Goal: Check status: Check status

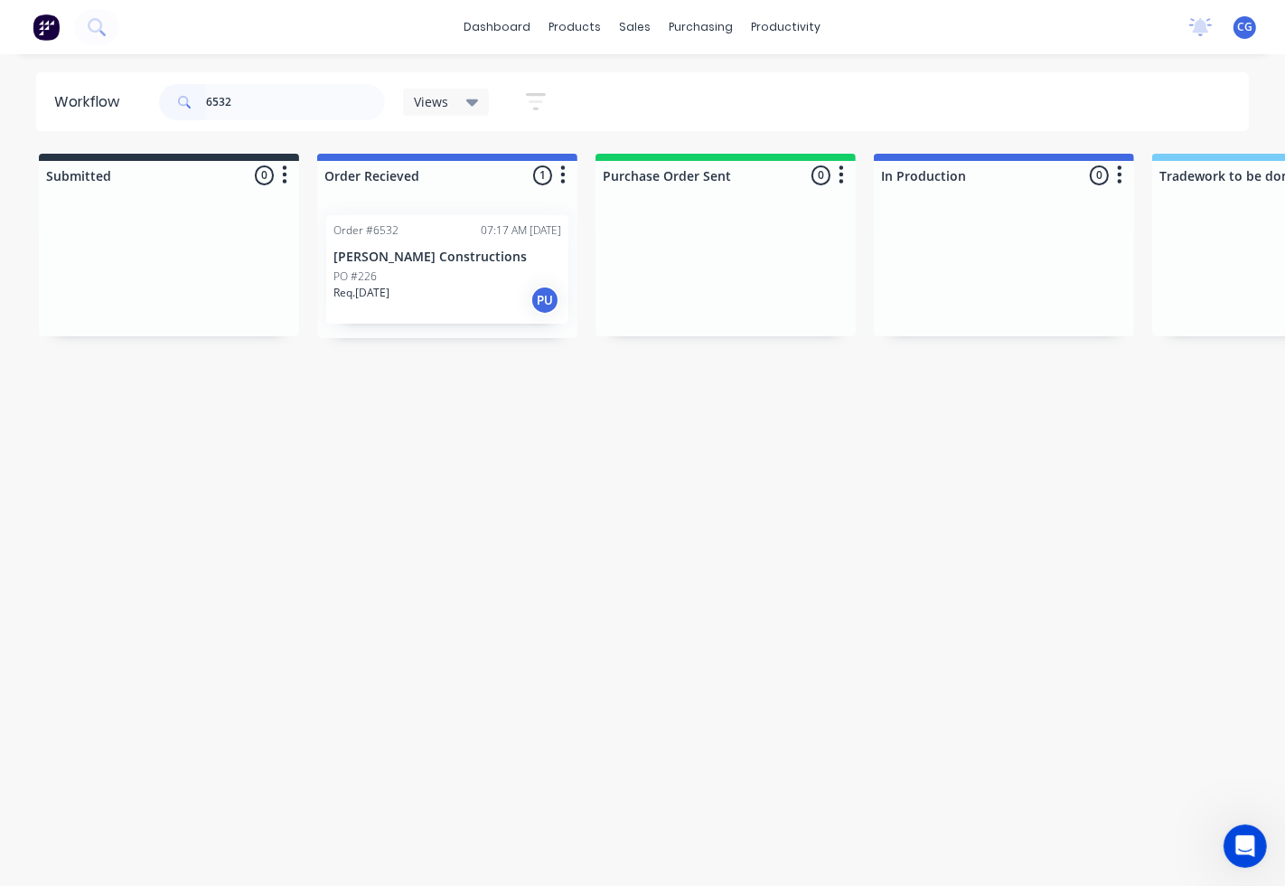
click at [437, 269] on div "PO #226" at bounding box center [447, 276] width 228 height 16
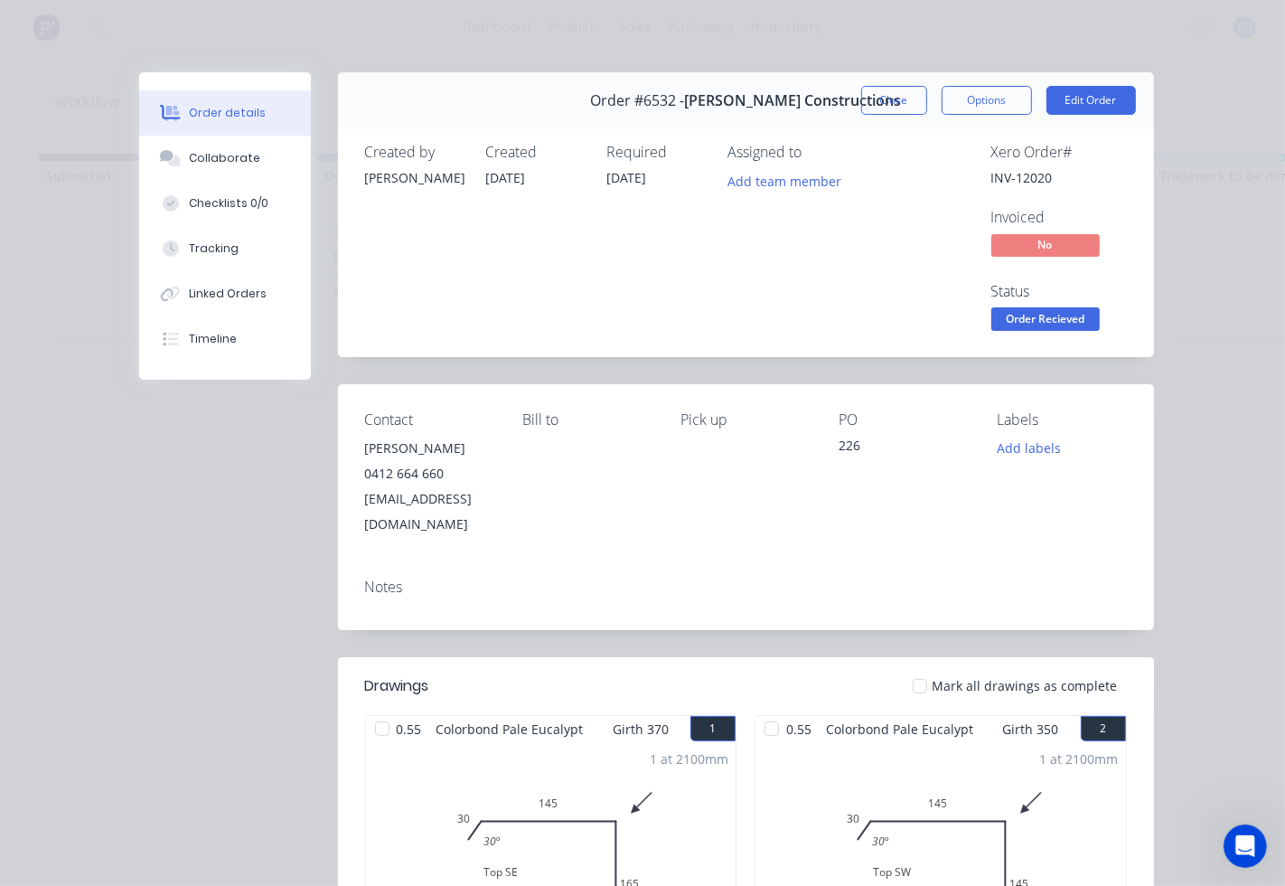
click at [925, 668] on div at bounding box center [920, 686] width 36 height 36
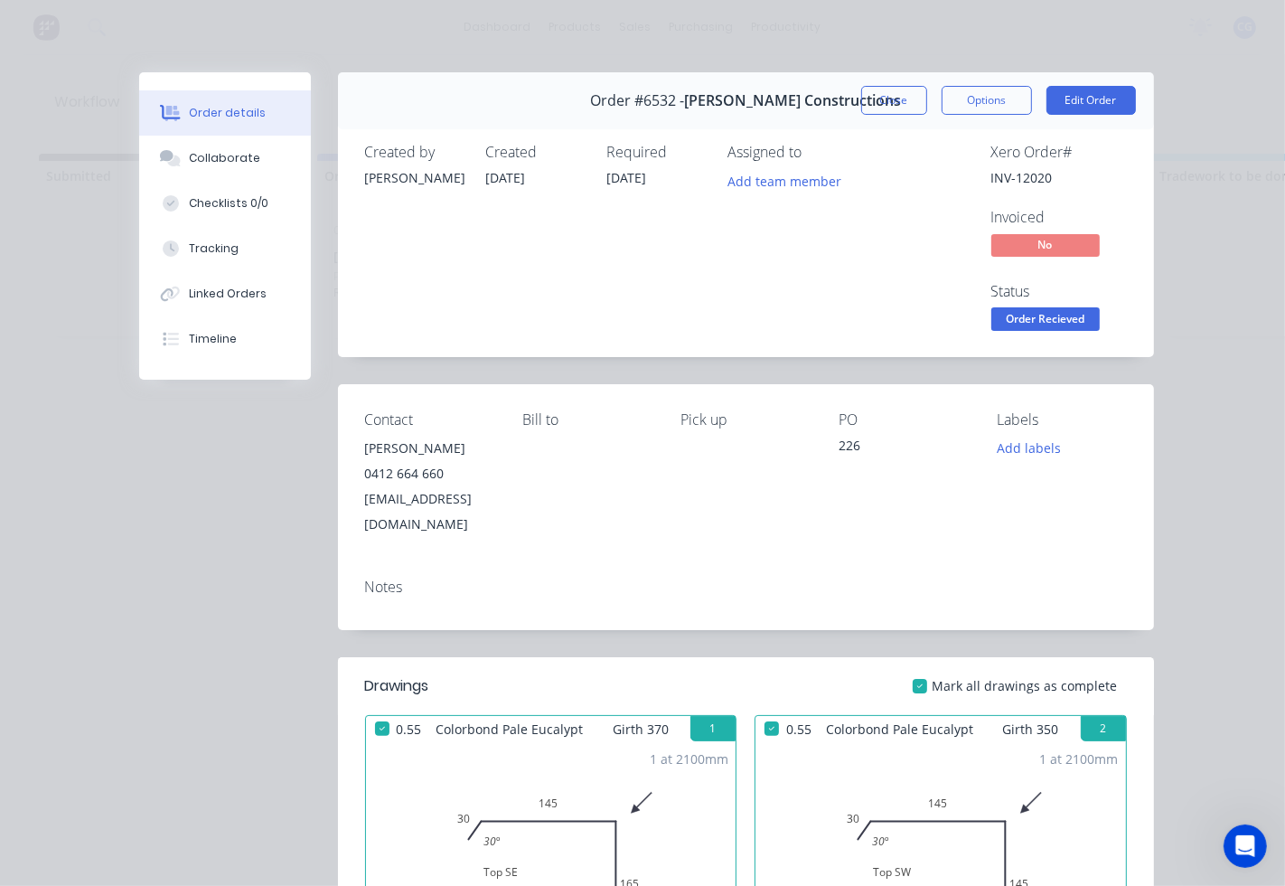
click at [1010, 319] on span "Order Recieved" at bounding box center [1045, 318] width 108 height 23
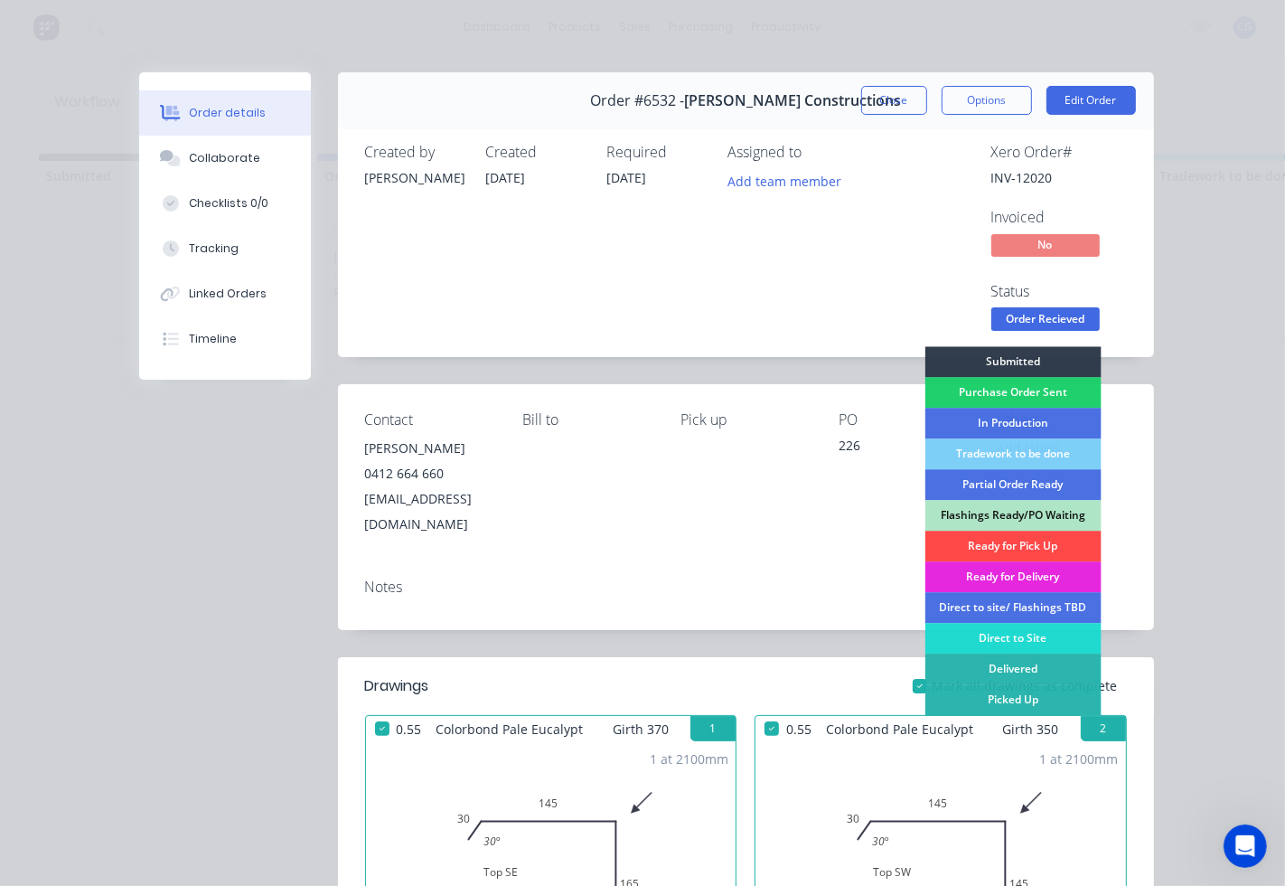
click at [980, 543] on div "Ready for Pick Up" at bounding box center [1013, 546] width 176 height 31
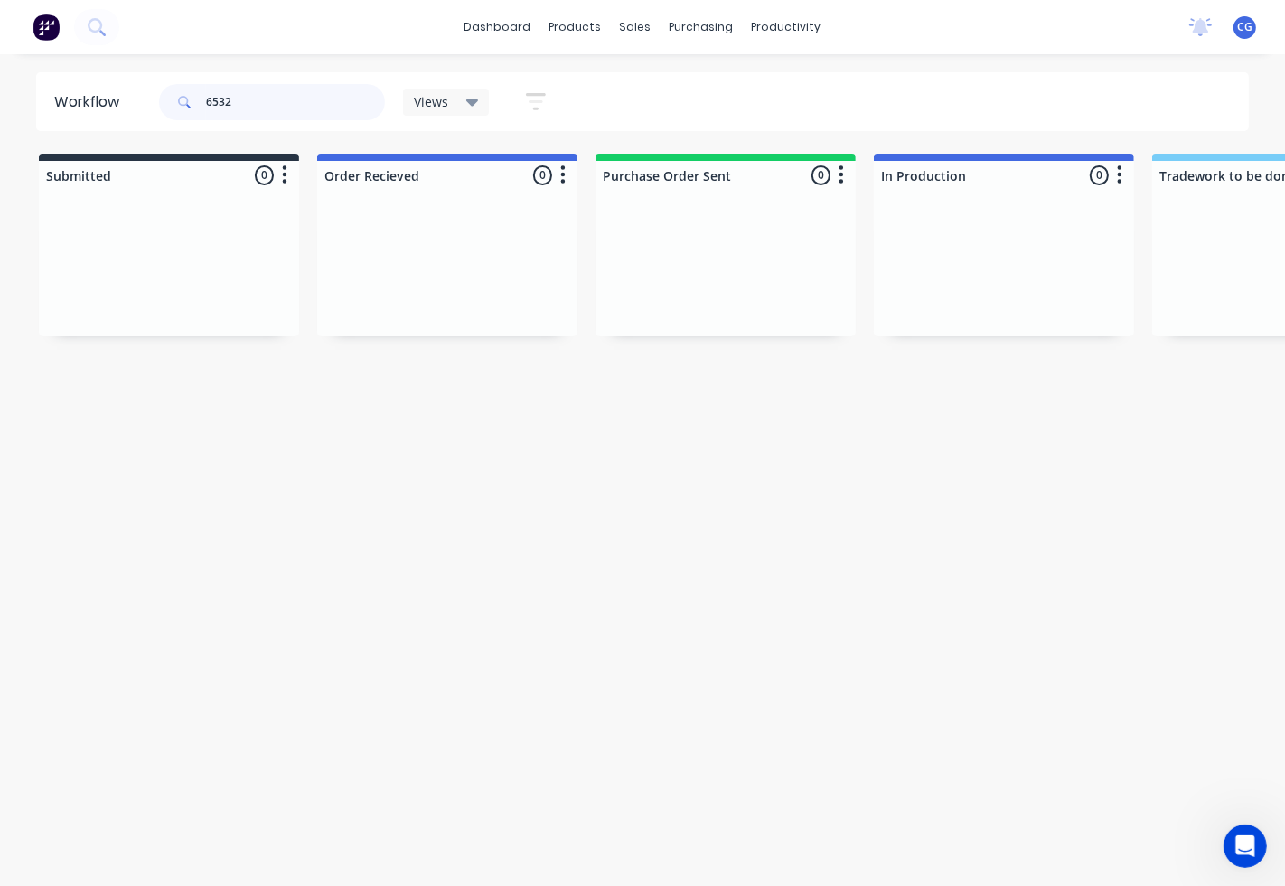
click at [296, 107] on input "6532" at bounding box center [295, 102] width 179 height 36
type input "6514"
click at [449, 293] on div "Req. [DATE] PU" at bounding box center [447, 300] width 228 height 31
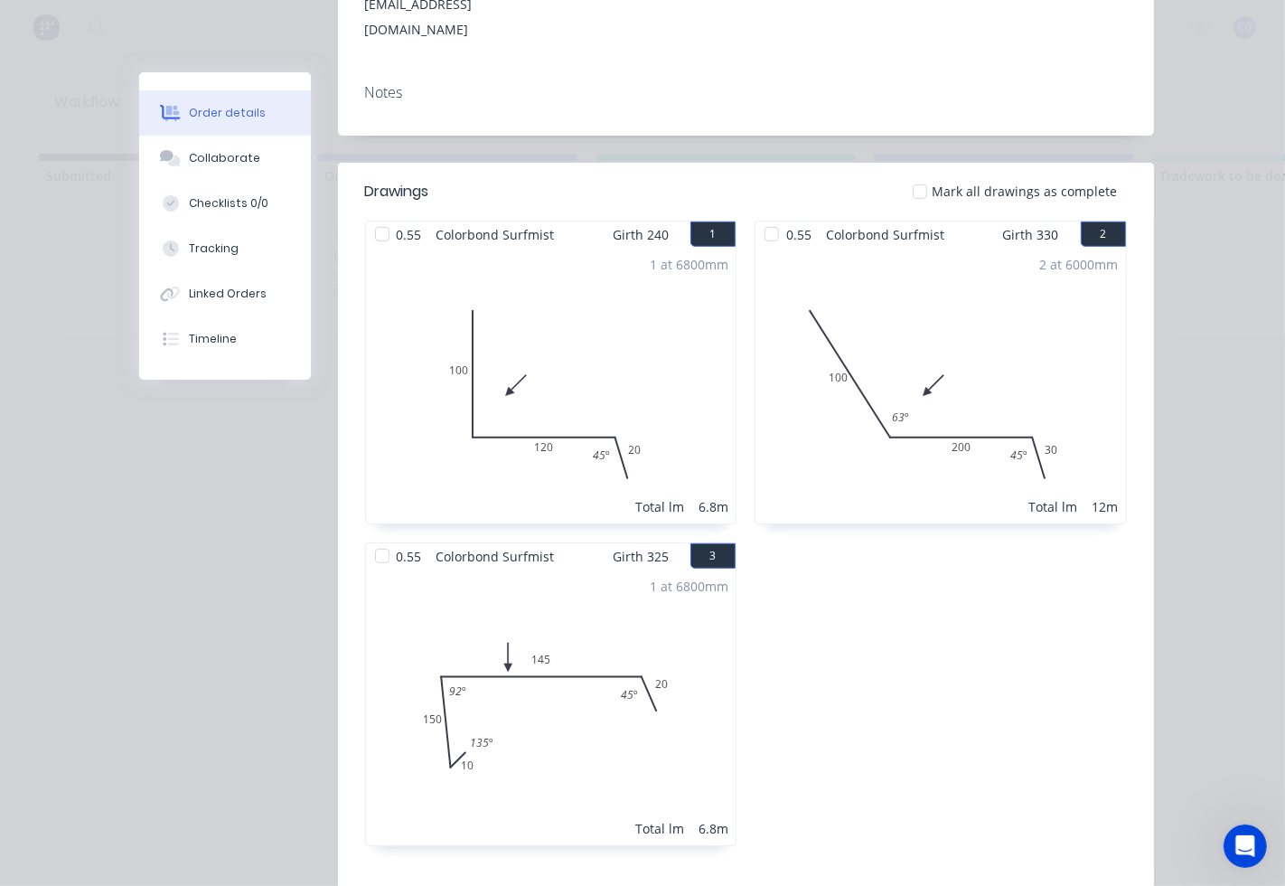
scroll to position [502, 0]
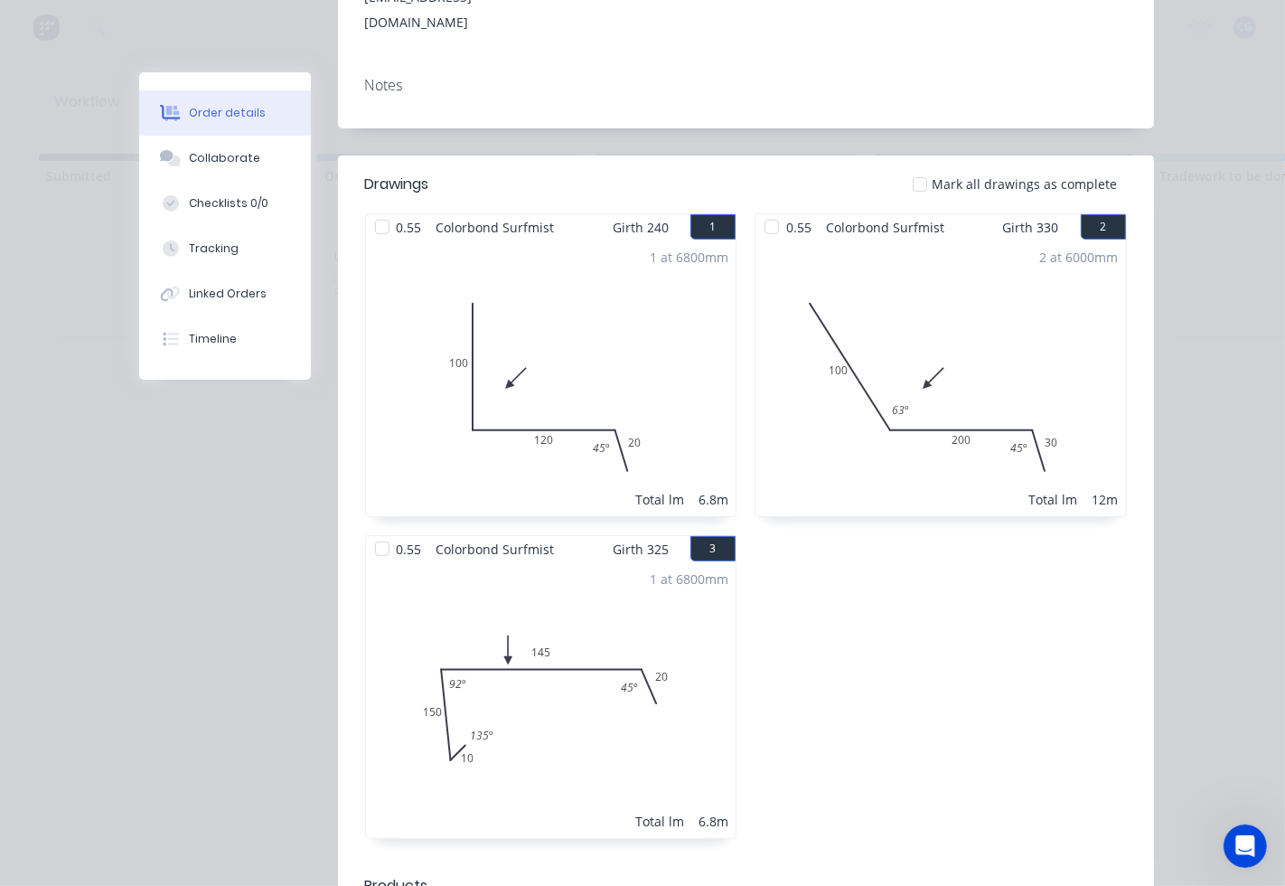
click at [920, 166] on div at bounding box center [920, 184] width 36 height 36
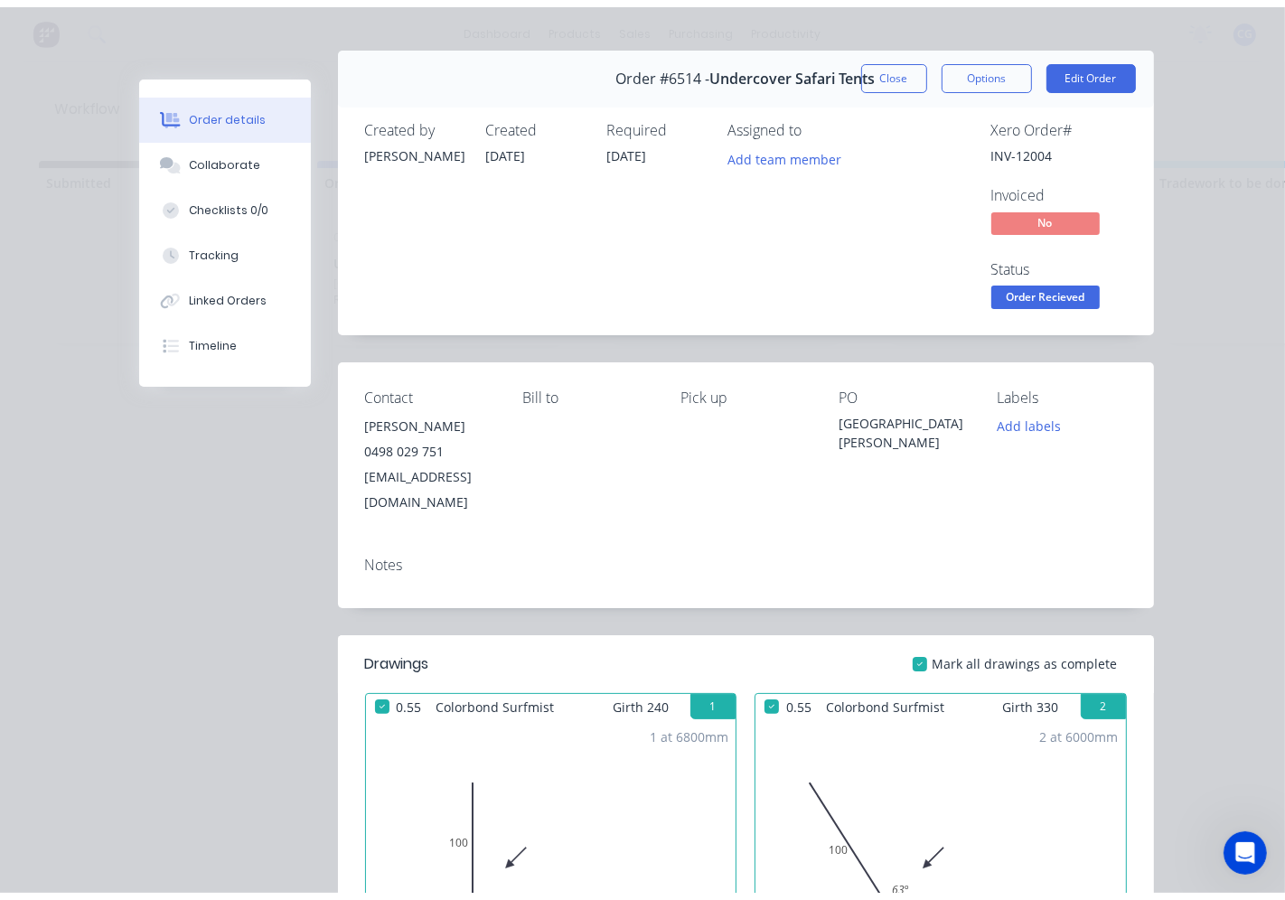
scroll to position [0, 0]
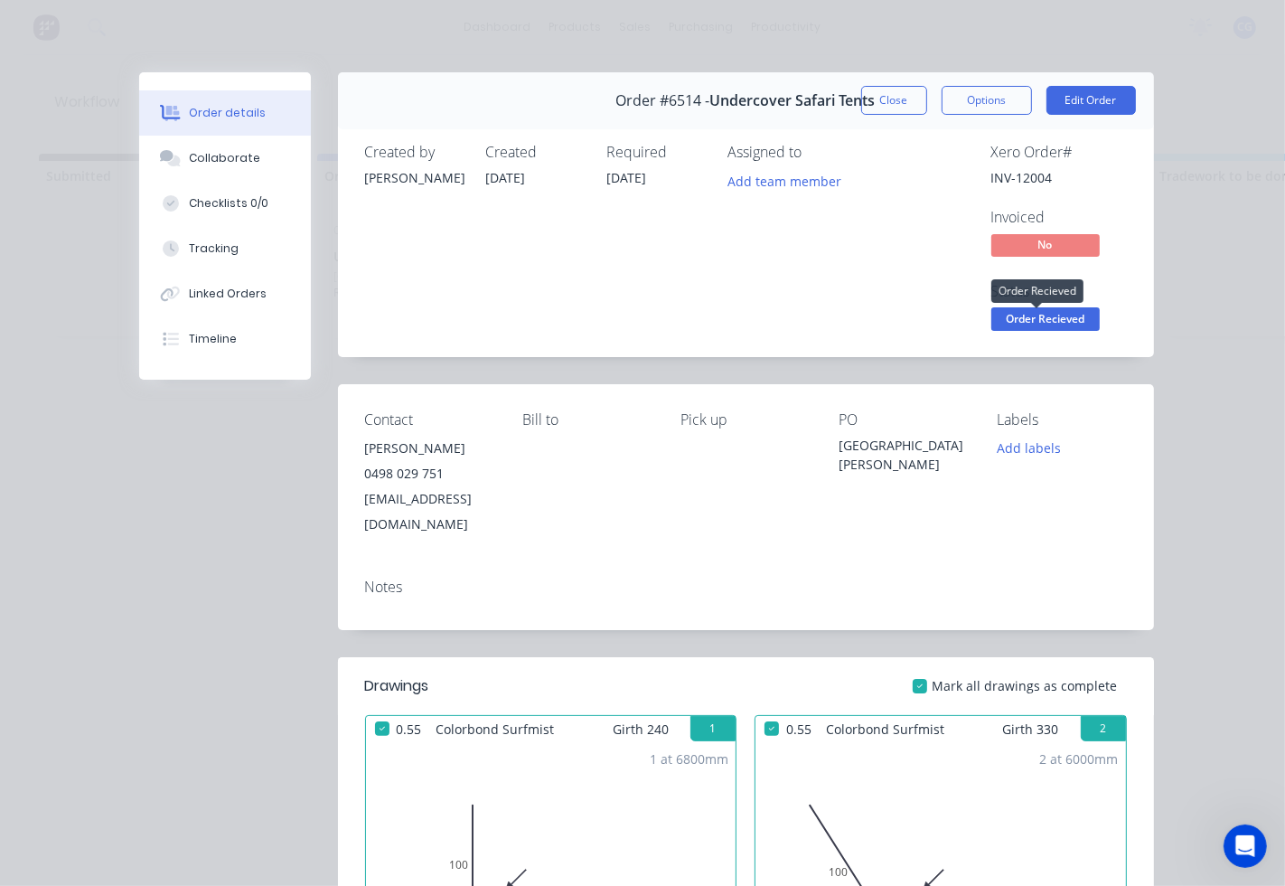
click at [1028, 325] on span "Order Recieved" at bounding box center [1045, 318] width 108 height 23
click at [789, 497] on div "Pick up" at bounding box center [745, 474] width 129 height 126
click at [240, 291] on div "Linked Orders" at bounding box center [228, 294] width 78 height 16
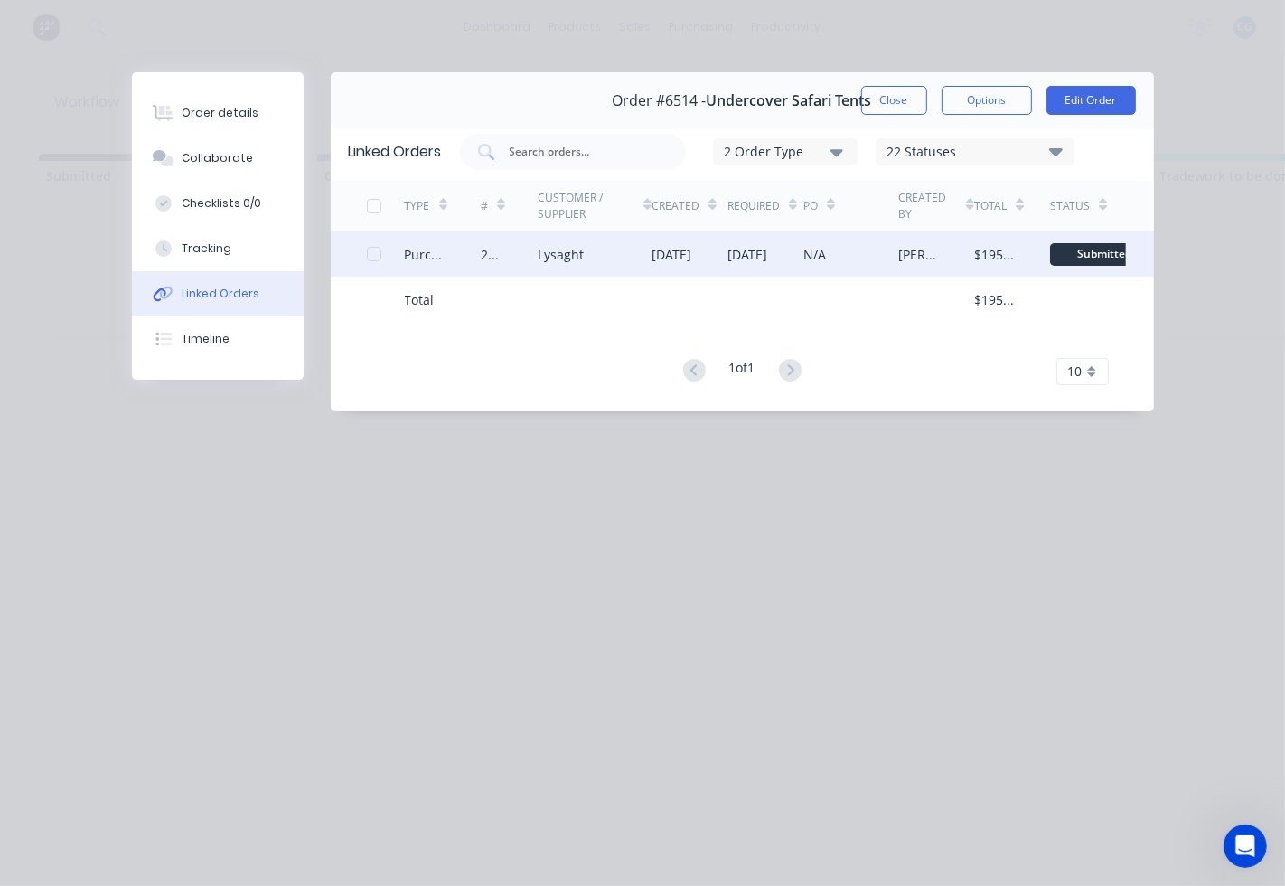
click at [655, 251] on div "[DATE]" at bounding box center [672, 254] width 40 height 19
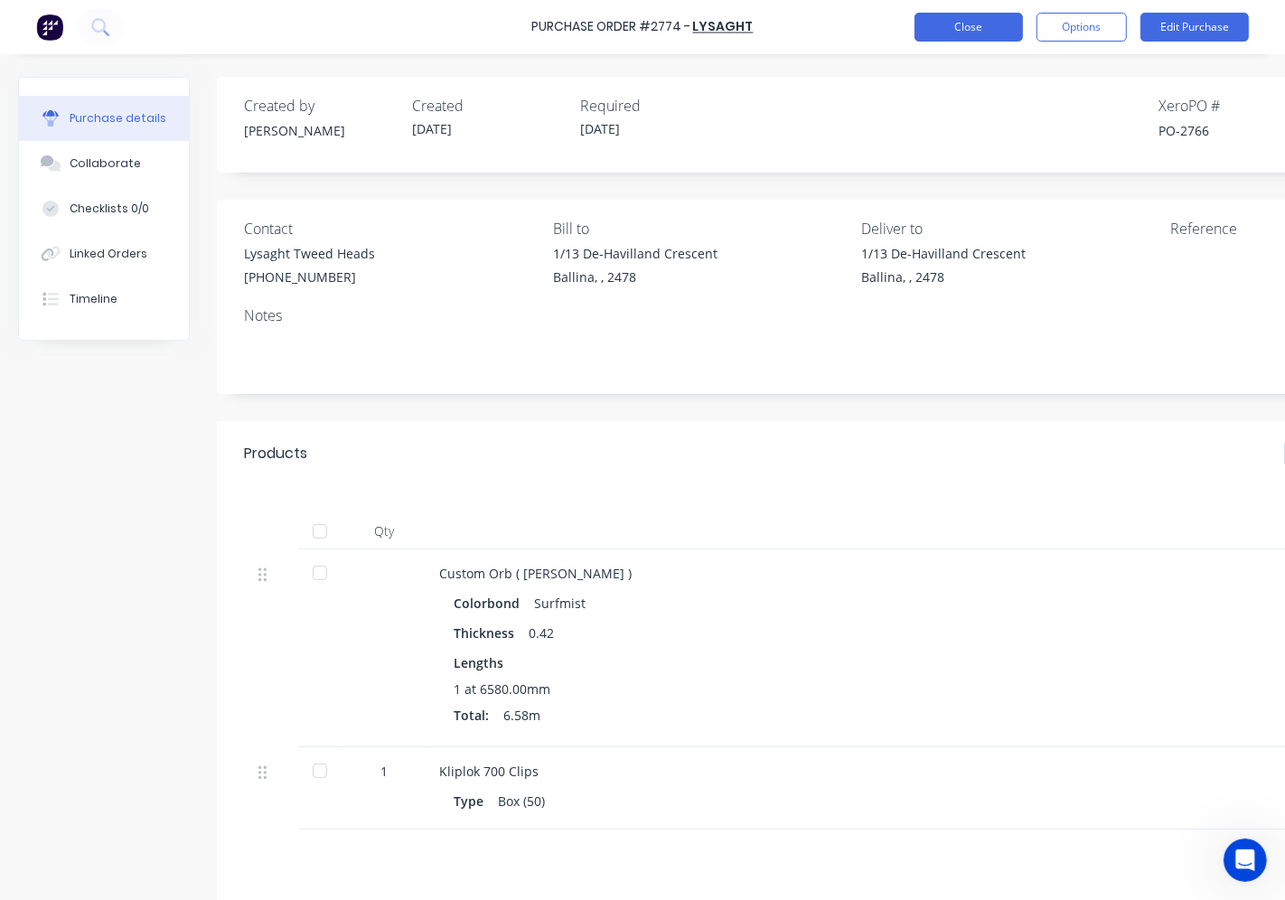
click at [986, 31] on button "Close" at bounding box center [969, 27] width 108 height 29
click at [128, 116] on div "Purchase details" at bounding box center [118, 118] width 97 height 16
click at [114, 249] on div "Linked Orders" at bounding box center [109, 254] width 78 height 16
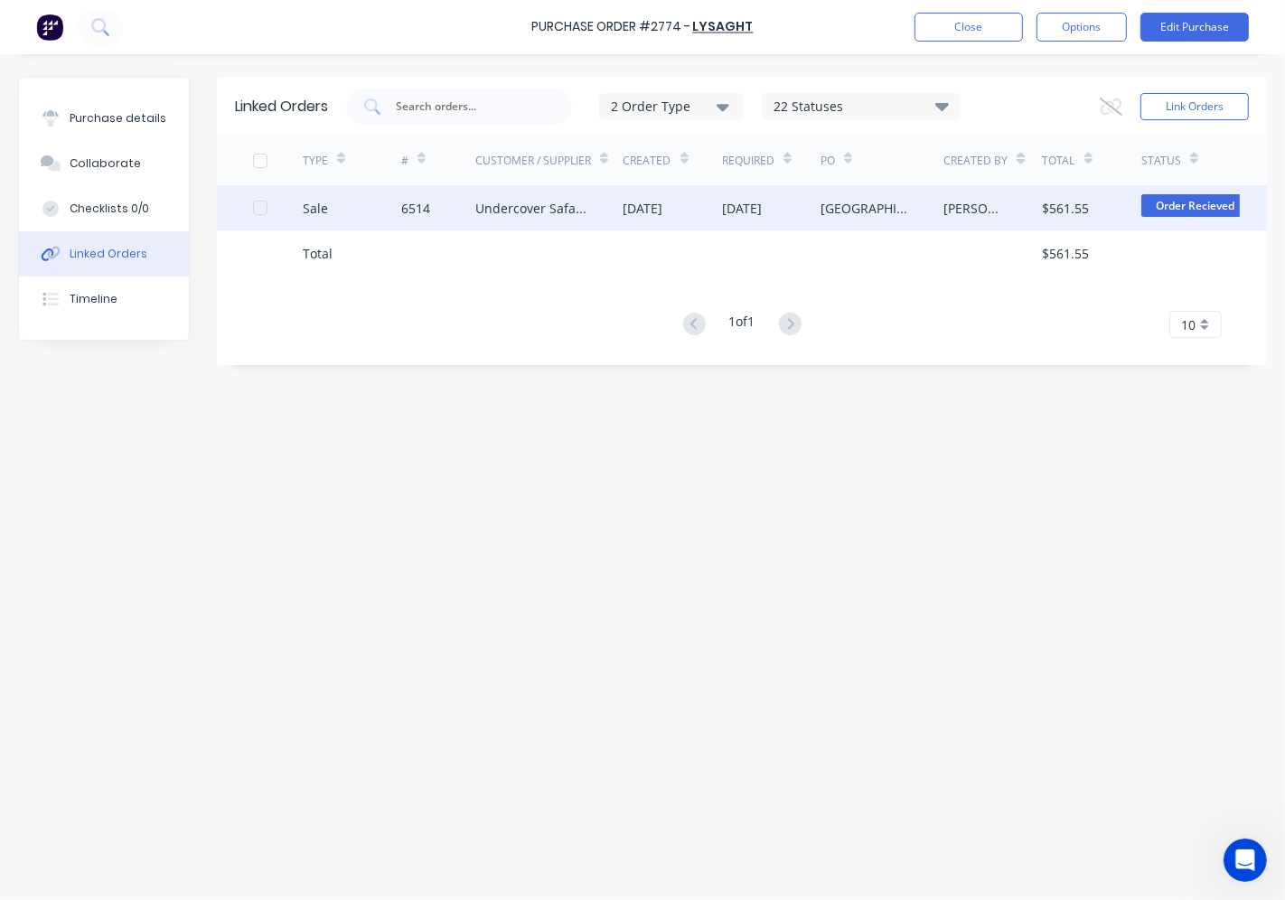
click at [663, 202] on div "[DATE]" at bounding box center [644, 208] width 40 height 19
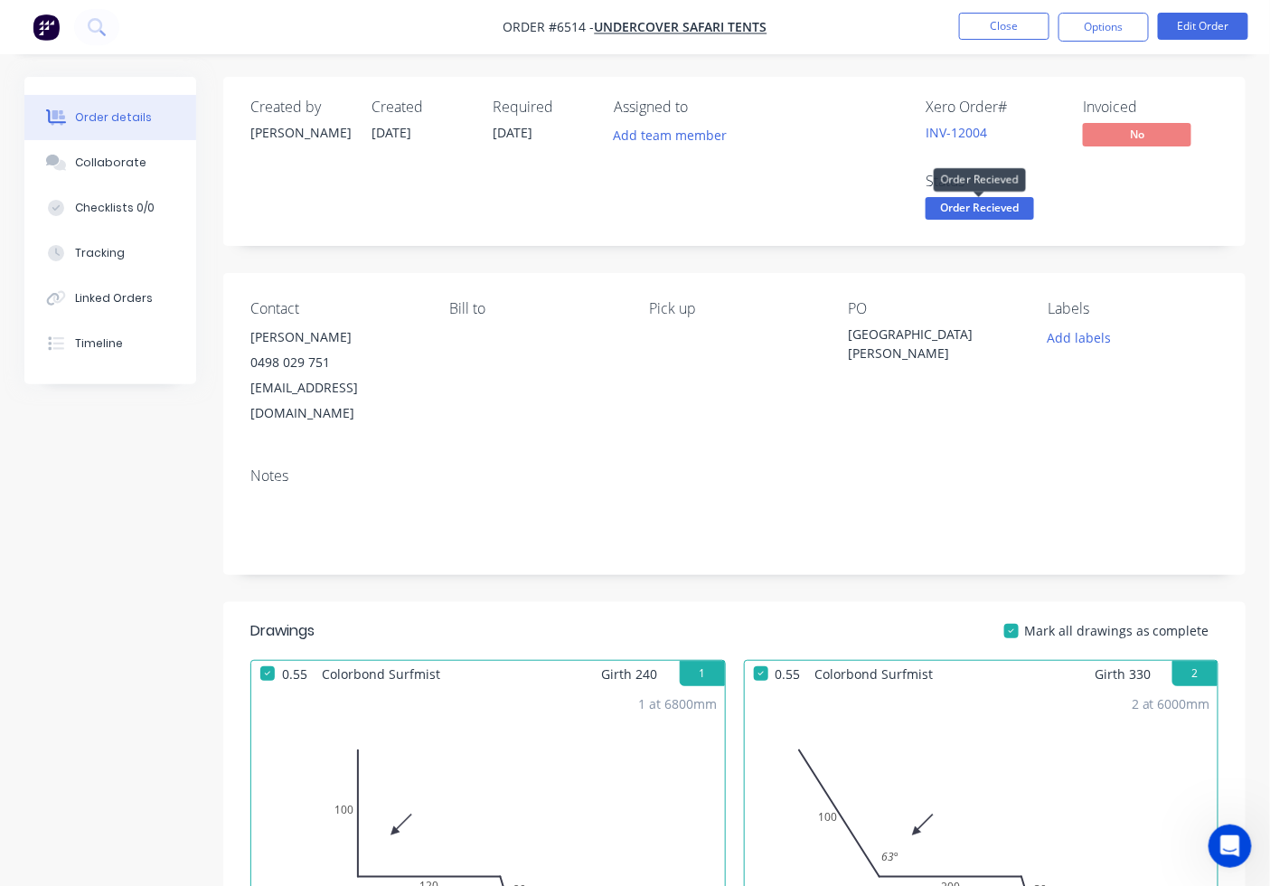
click at [995, 201] on span "Order Recieved" at bounding box center [979, 208] width 108 height 23
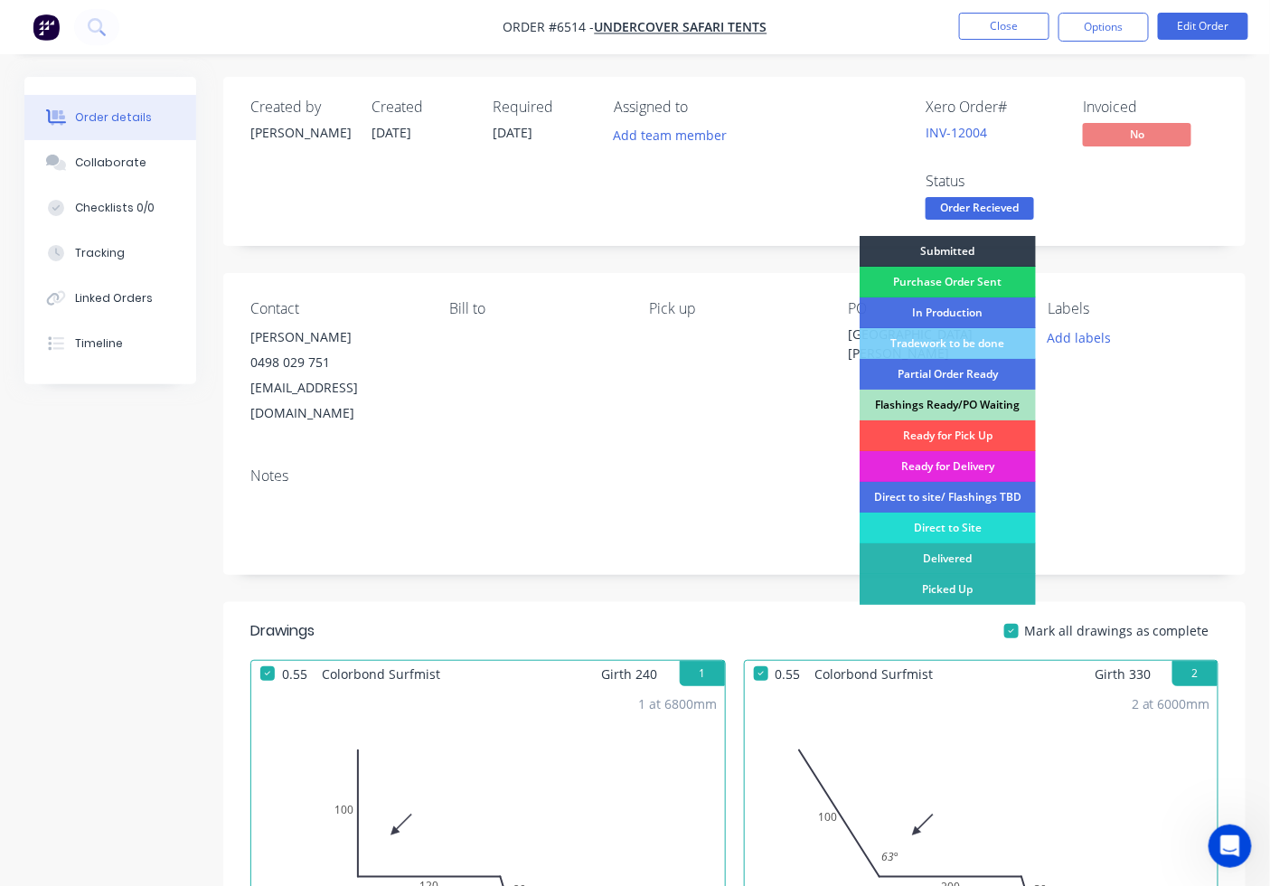
click at [950, 405] on div "Flashings Ready/PO Waiting" at bounding box center [947, 405] width 176 height 31
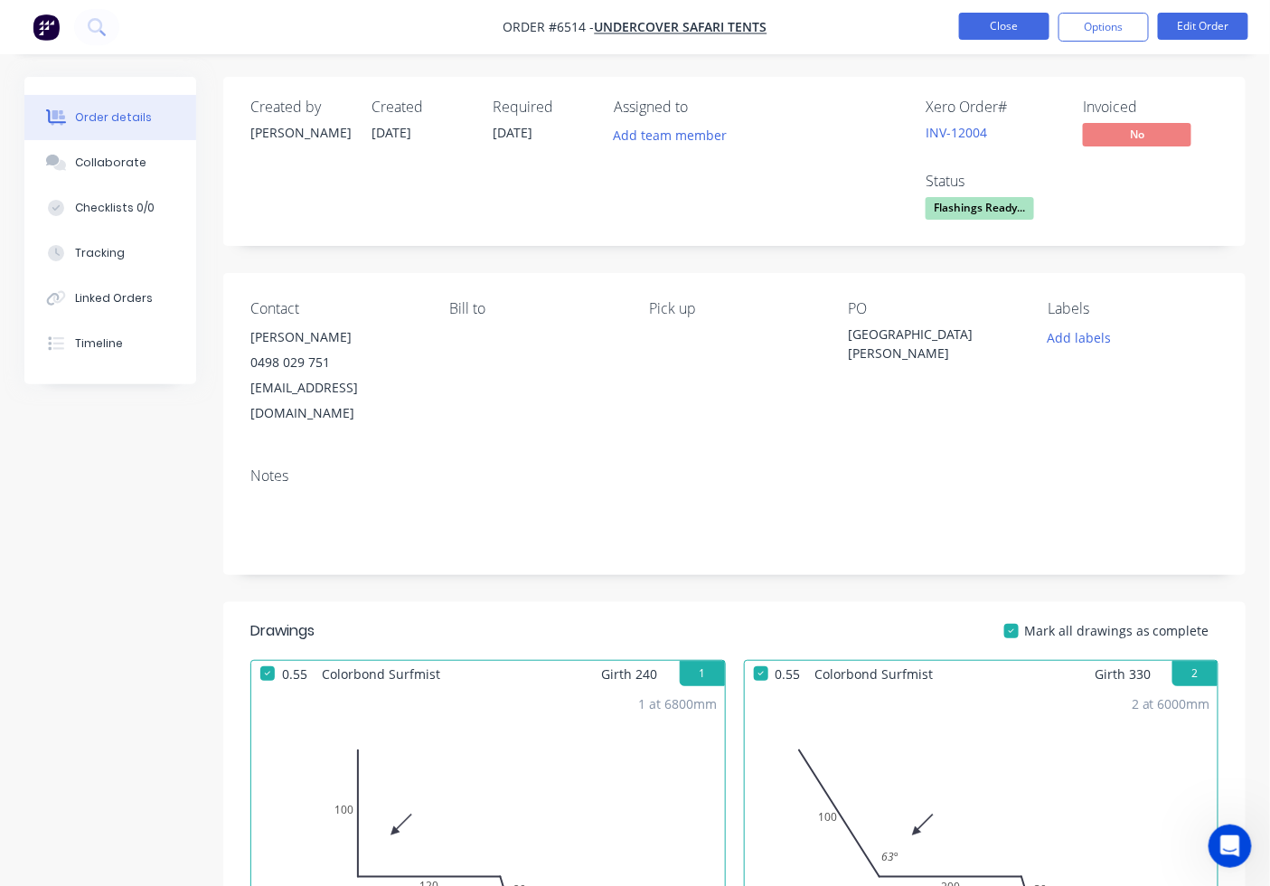
click at [1017, 34] on button "Close" at bounding box center [1004, 26] width 90 height 27
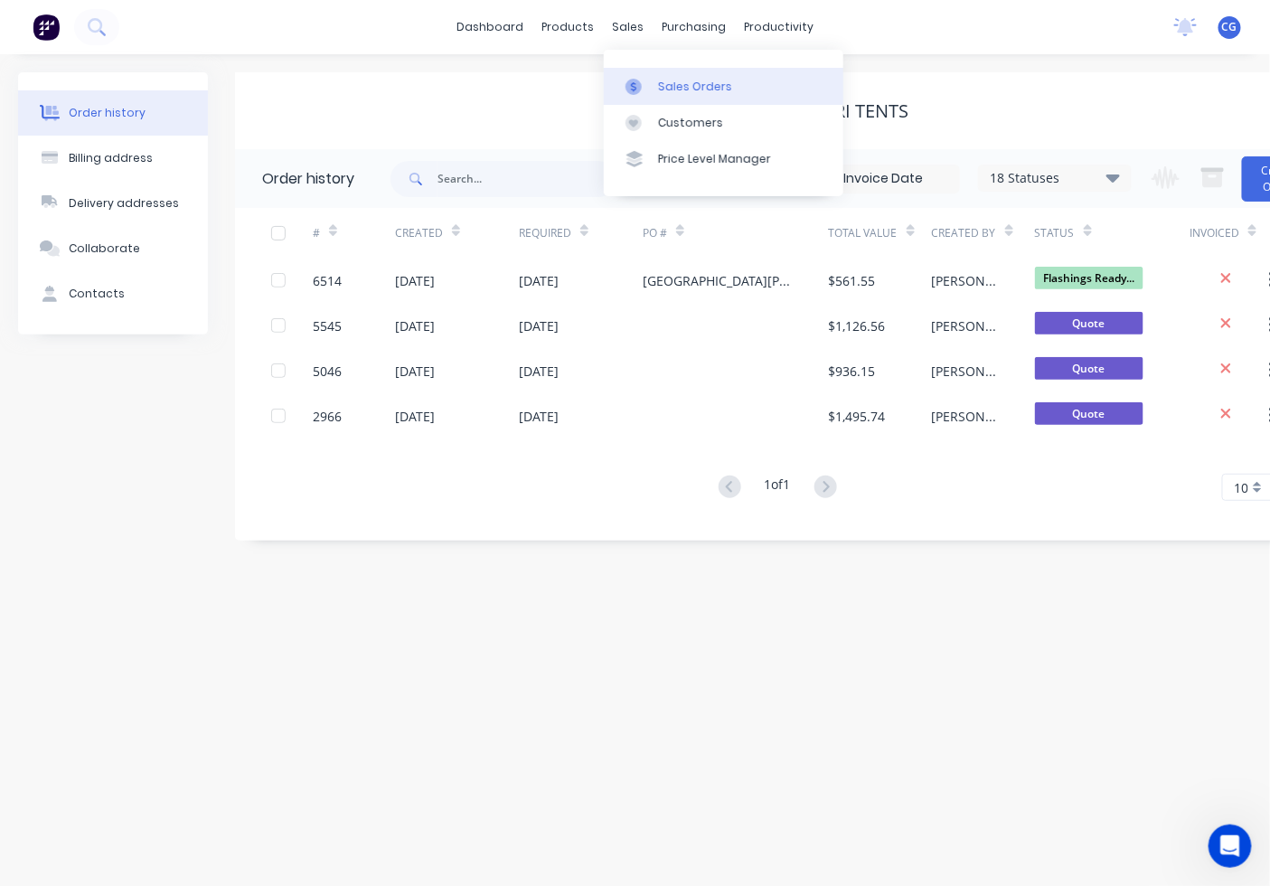
click at [684, 84] on div "Sales Orders" at bounding box center [695, 87] width 74 height 16
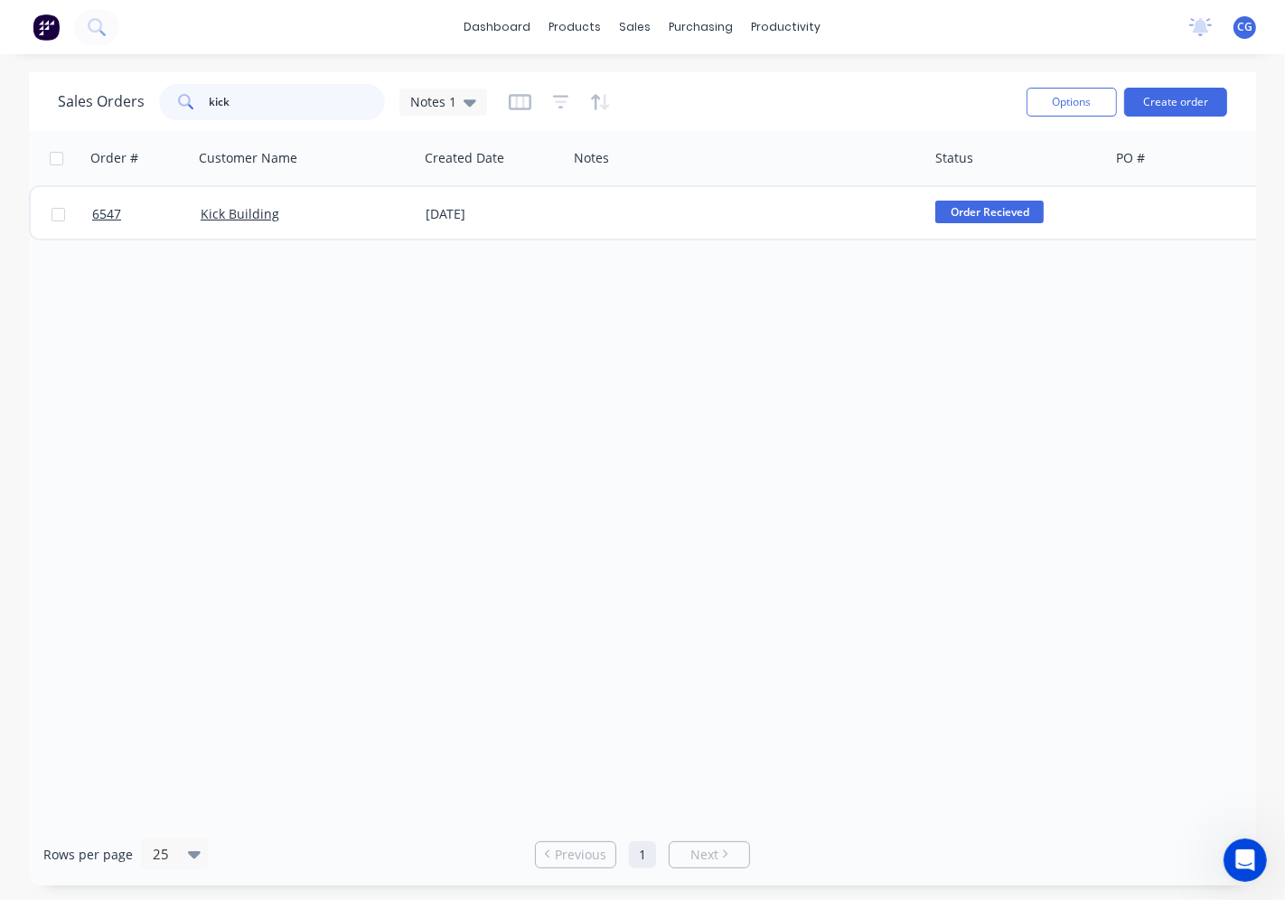
click at [263, 103] on input "kick" at bounding box center [298, 102] width 176 height 36
type input "k"
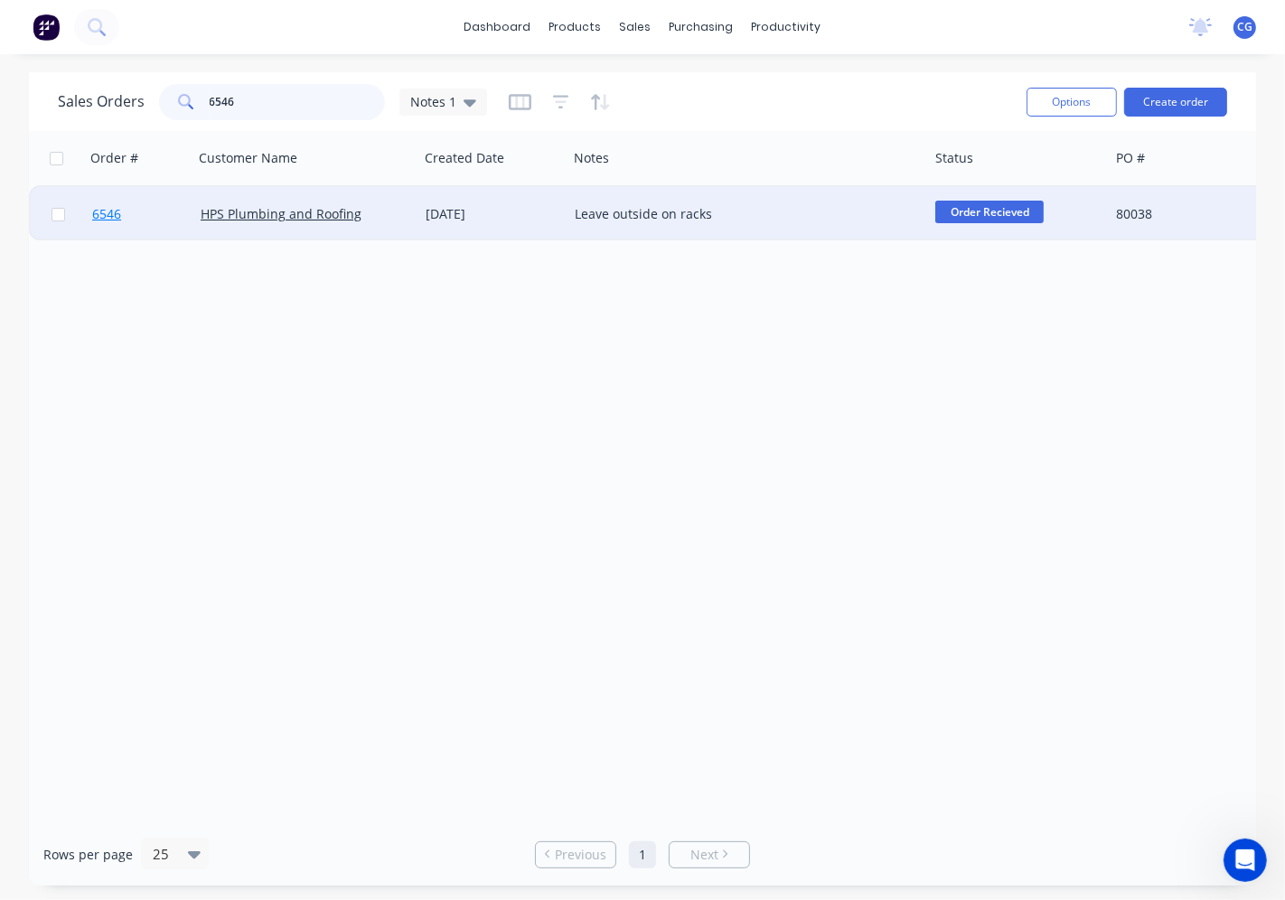
type input "6546"
click at [173, 214] on link "6546" at bounding box center [146, 214] width 108 height 54
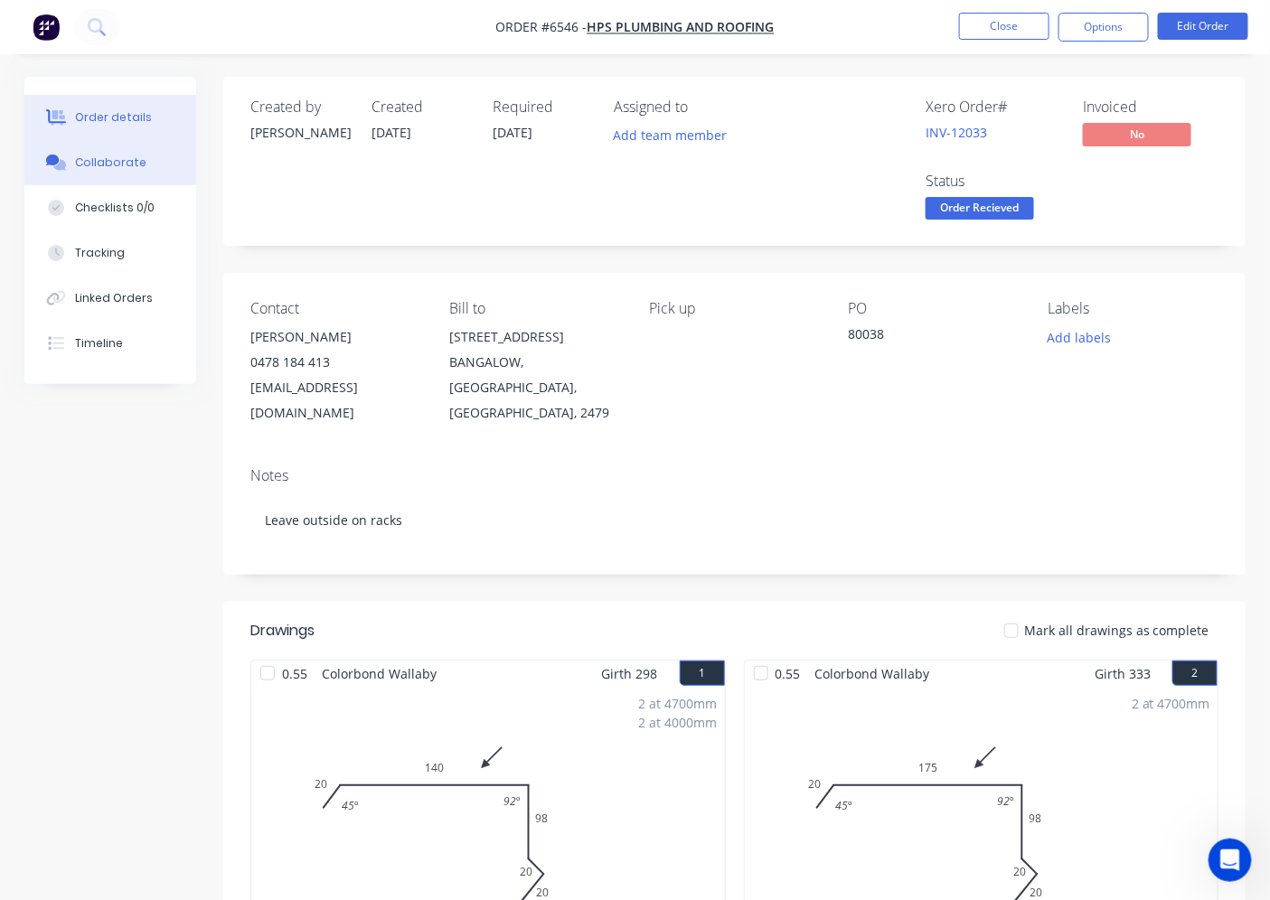
click at [105, 168] on div "Collaborate" at bounding box center [110, 163] width 71 height 16
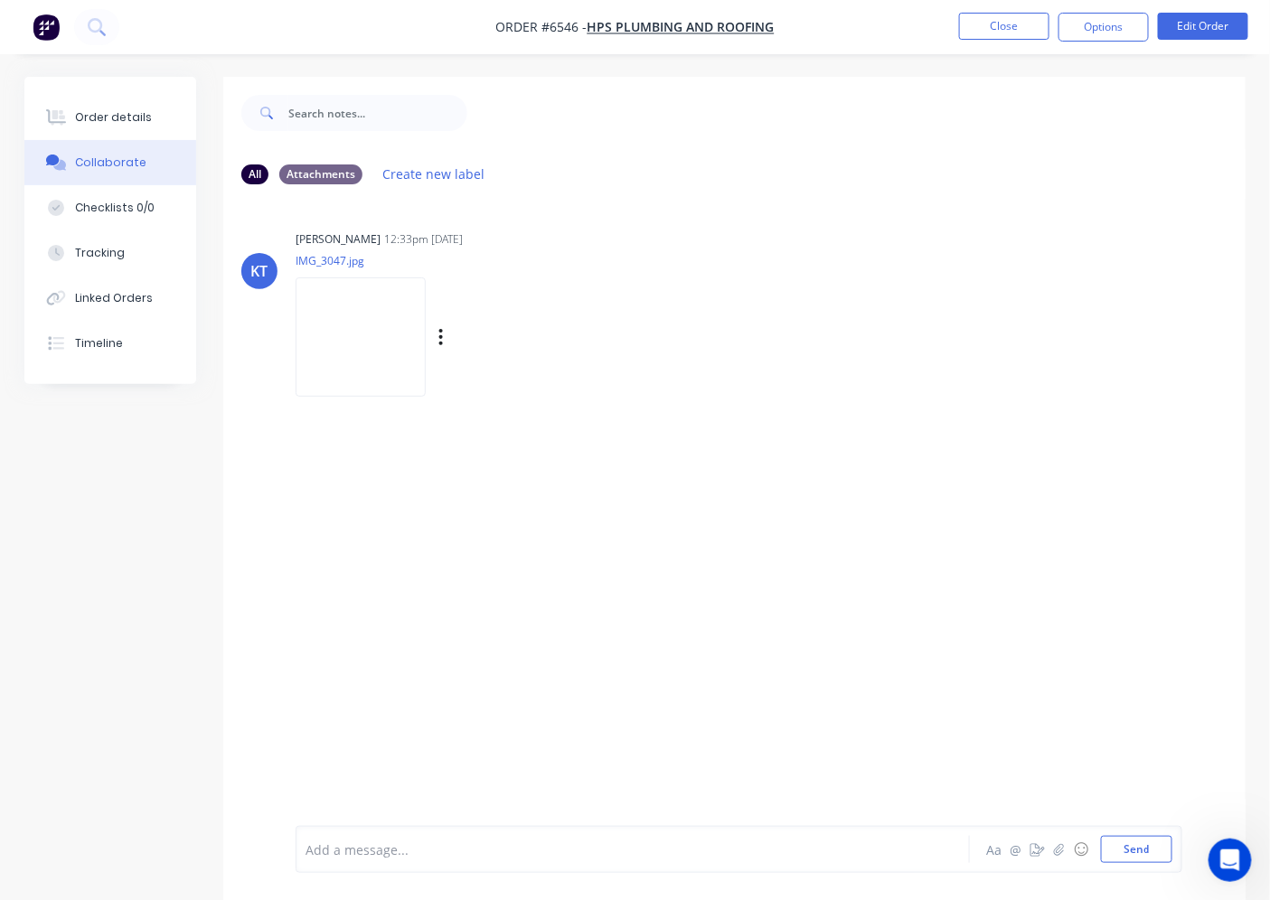
click at [360, 327] on img at bounding box center [361, 336] width 130 height 118
